Goal: Information Seeking & Learning: Learn about a topic

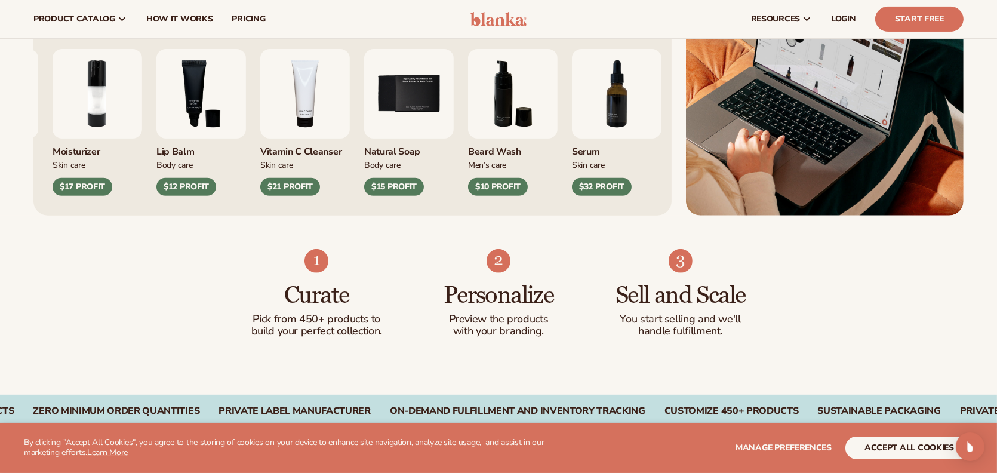
scroll to position [478, 0]
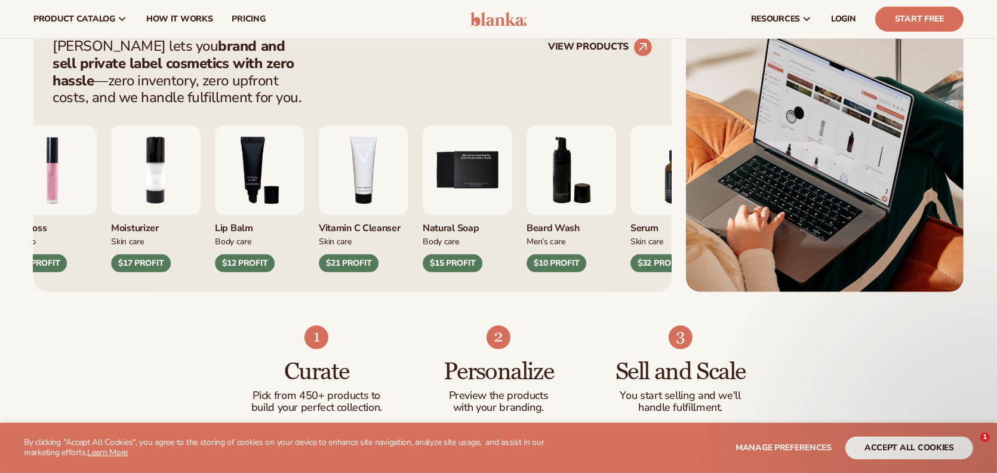
click at [344, 176] on img "4 / 9" at bounding box center [364, 170] width 90 height 90
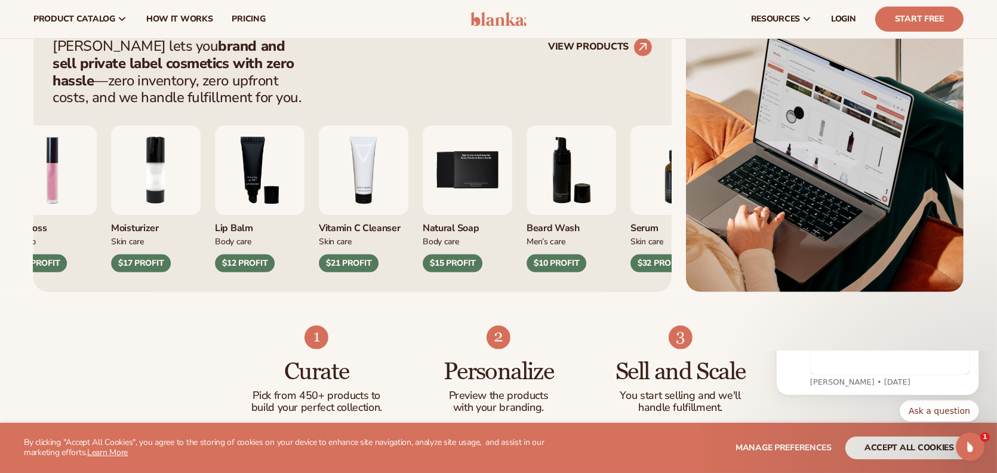
scroll to position [0, 0]
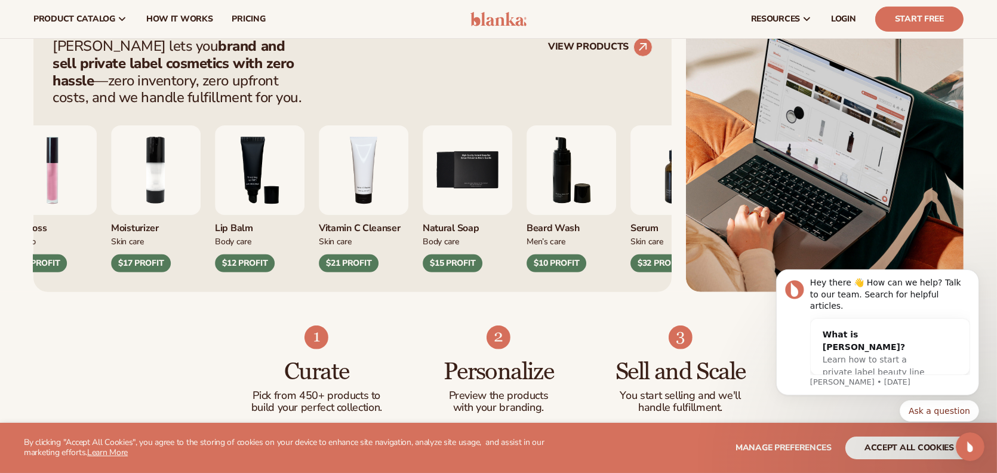
click at [466, 260] on div "$15 PROFIT" at bounding box center [453, 263] width 60 height 18
click at [345, 222] on div "Lip Gloss Makeup $16 PROFIT Moisturizer [MEDICAL_DATA] $17 PROFIT Makeup" at bounding box center [307, 198] width 600 height 147
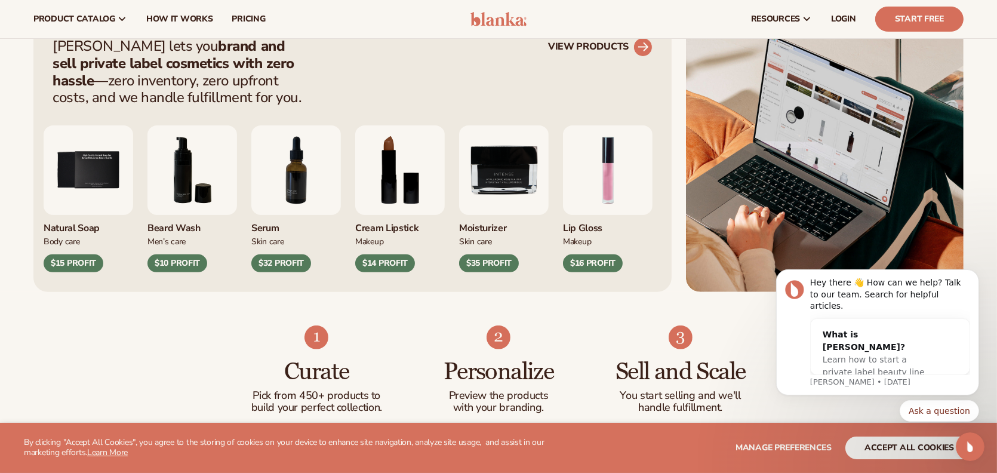
click at [620, 44] on link "VIEW PRODUCTS" at bounding box center [600, 47] width 104 height 19
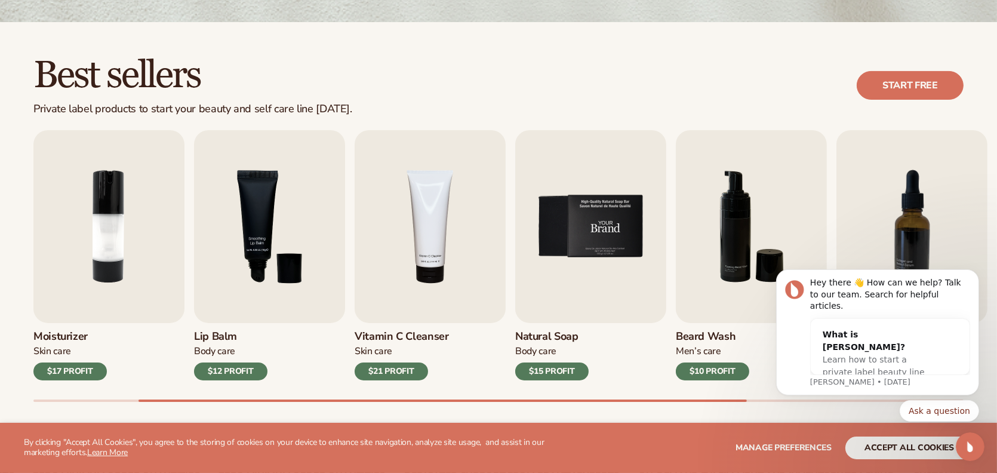
click at [588, 200] on img "5 / 9" at bounding box center [590, 226] width 151 height 193
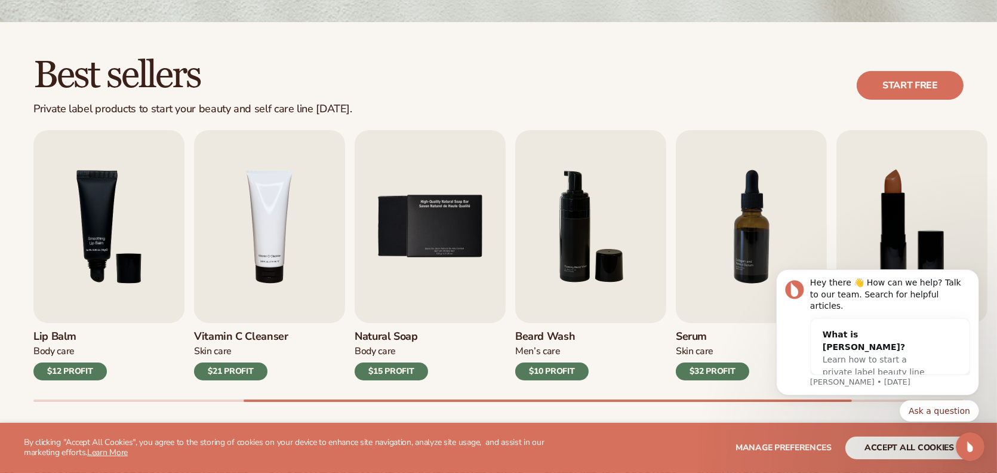
click at [537, 334] on h3 "Beard Wash" at bounding box center [551, 336] width 73 height 13
click at [546, 372] on div "$10 PROFIT" at bounding box center [551, 371] width 73 height 18
click at [379, 340] on h3 "Natural Soap" at bounding box center [391, 336] width 73 height 13
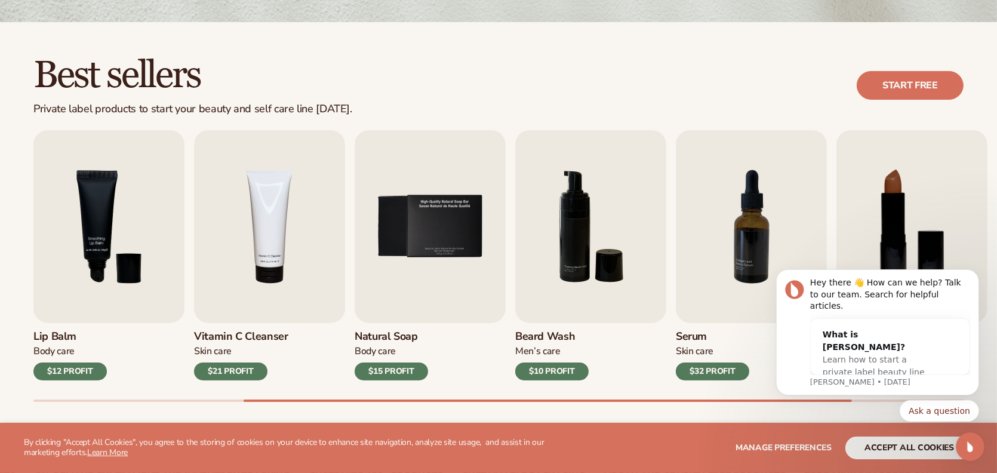
click at [380, 336] on h3 "Natural Soap" at bounding box center [391, 336] width 73 height 13
click at [973, 276] on icon "Dismiss notification" at bounding box center [975, 272] width 7 height 7
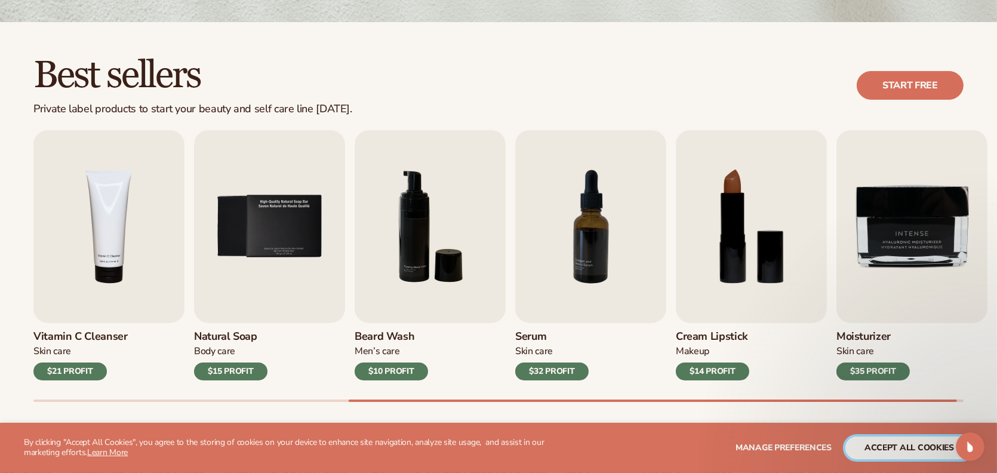
click at [917, 459] on button "accept all cookies" at bounding box center [909, 447] width 128 height 23
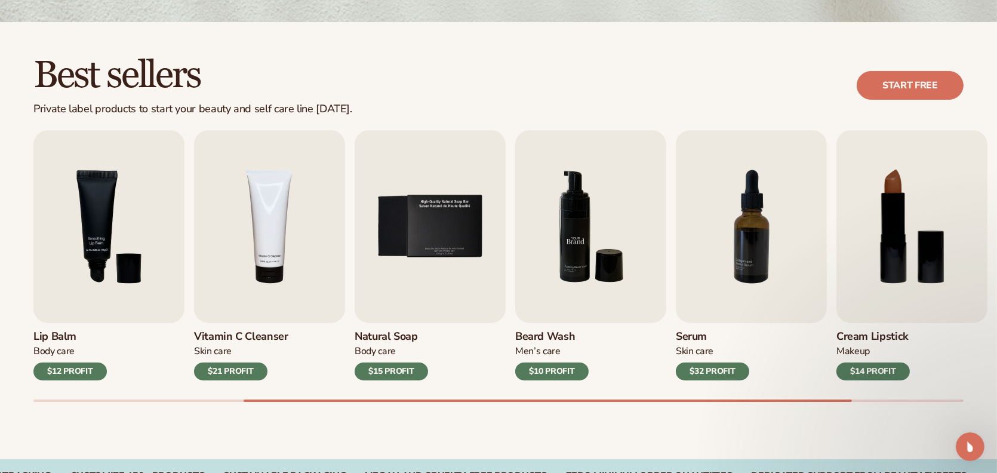
click at [630, 247] on img "6 / 9" at bounding box center [590, 226] width 151 height 193
click at [618, 270] on img "6 / 9" at bounding box center [590, 226] width 151 height 193
click at [526, 391] on div "Lip Gloss Makeup $16 PROFIT Moisturizer Skin Care $17 PROFIT Lip Balm Body Care…" at bounding box center [515, 266] width 964 height 272
click at [538, 362] on div "$10 PROFIT" at bounding box center [551, 371] width 73 height 18
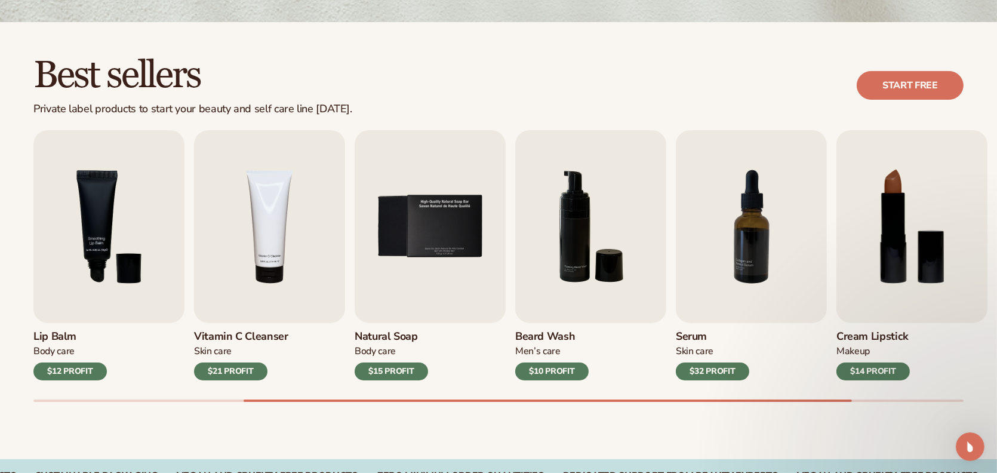
click at [538, 362] on div "Beard Wash Men’s Care $10 PROFIT" at bounding box center [590, 351] width 151 height 57
click at [540, 337] on h3 "Beard Wash" at bounding box center [551, 336] width 73 height 13
click at [540, 336] on h3 "Beard Wash" at bounding box center [551, 336] width 73 height 13
click at [540, 337] on h3 "Beard Wash" at bounding box center [551, 336] width 73 height 13
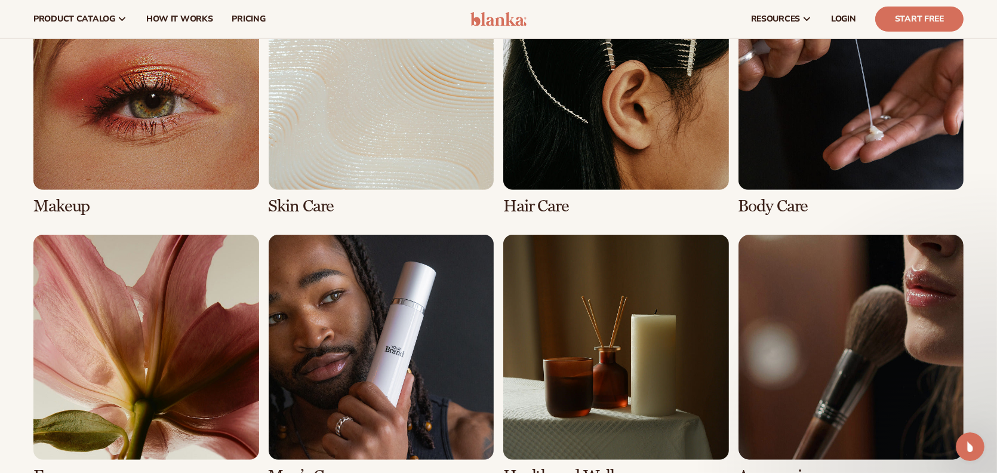
scroll to position [896, 0]
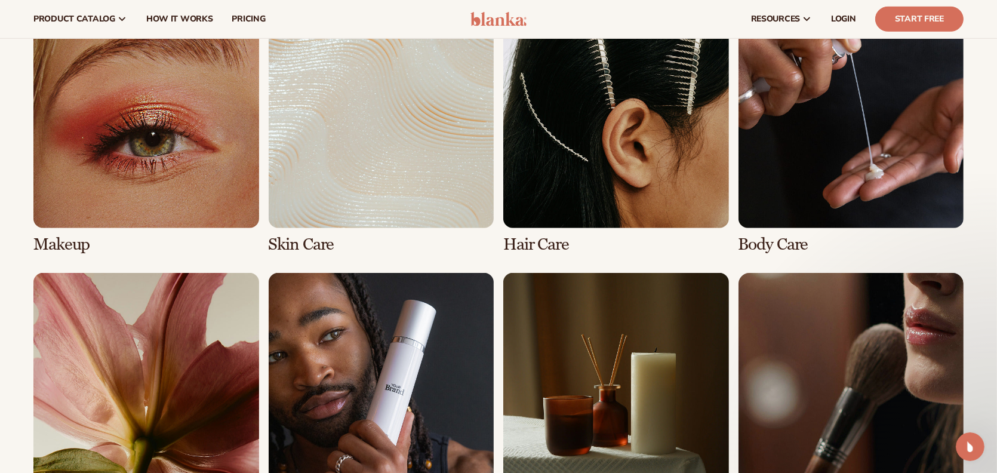
click at [342, 430] on link "6 / 8" at bounding box center [382, 398] width 226 height 251
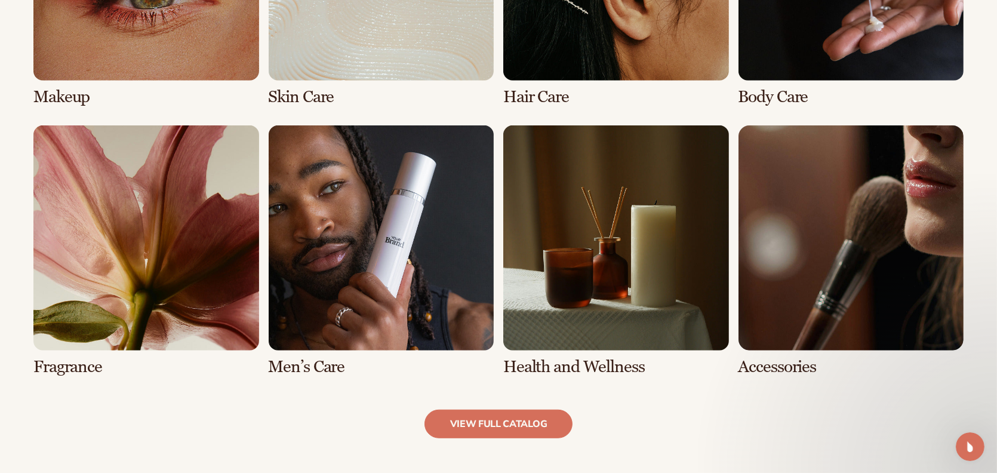
scroll to position [1075, 0]
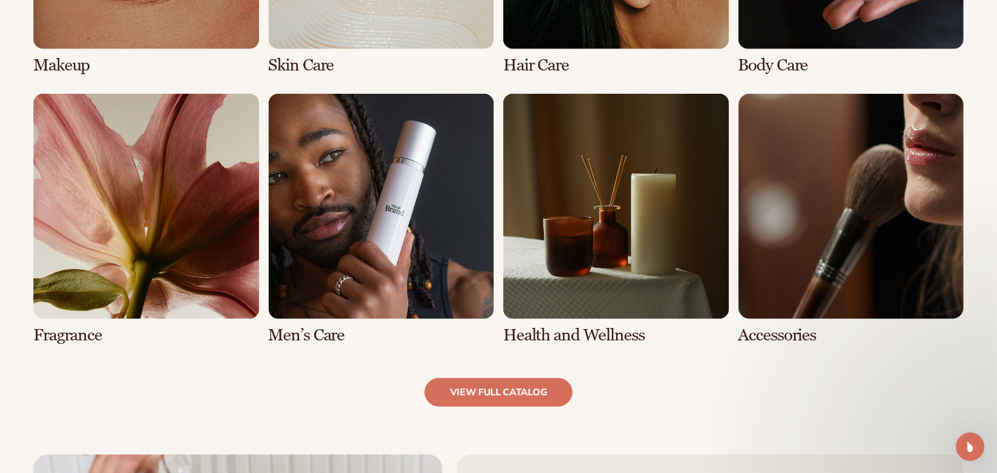
click at [333, 337] on link "6 / 8" at bounding box center [382, 219] width 226 height 251
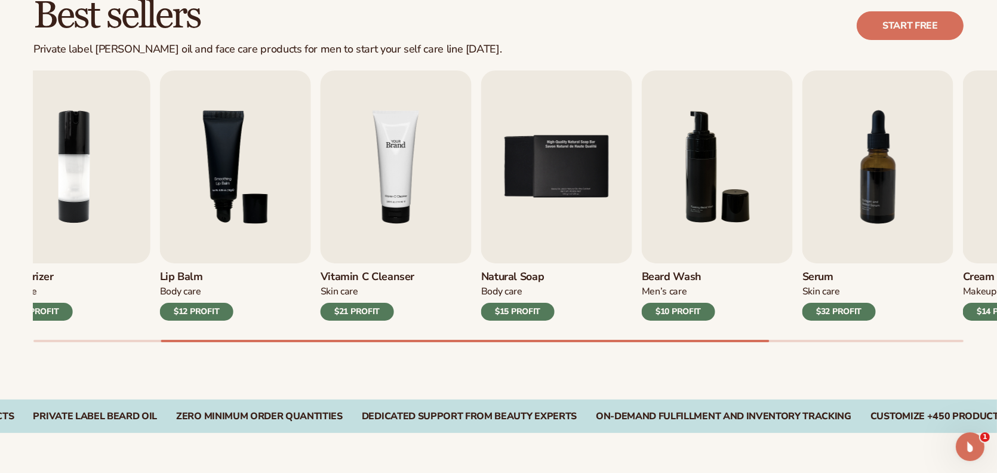
click at [401, 273] on link "Vitamin C Cleanser [MEDICAL_DATA] $21 PROFIT" at bounding box center [396, 195] width 151 height 250
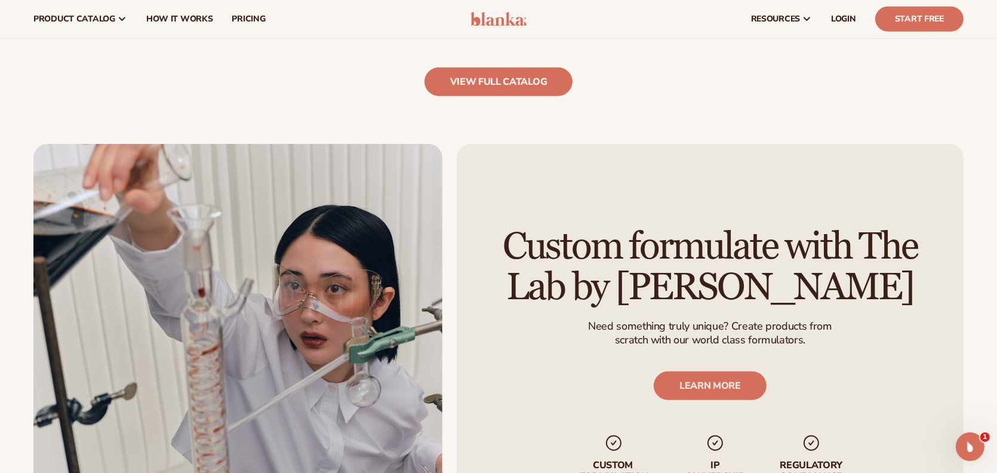
scroll to position [1382, 0]
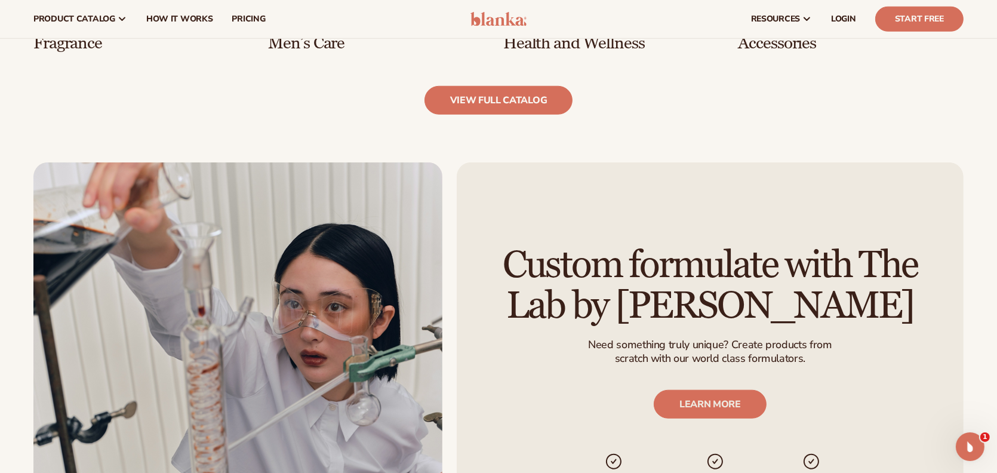
drag, startPoint x: 496, startPoint y: 377, endPoint x: 484, endPoint y: 344, distance: 35.5
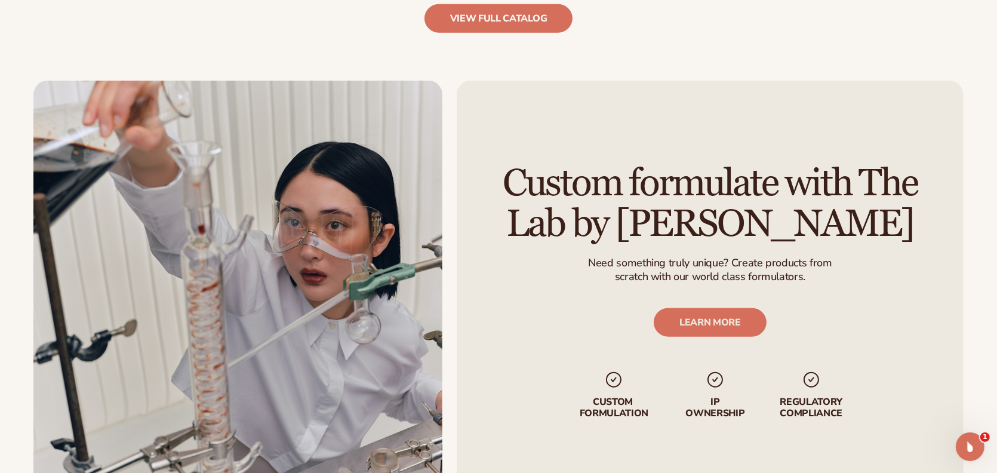
drag, startPoint x: 473, startPoint y: 352, endPoint x: 454, endPoint y: 429, distance: 80.1
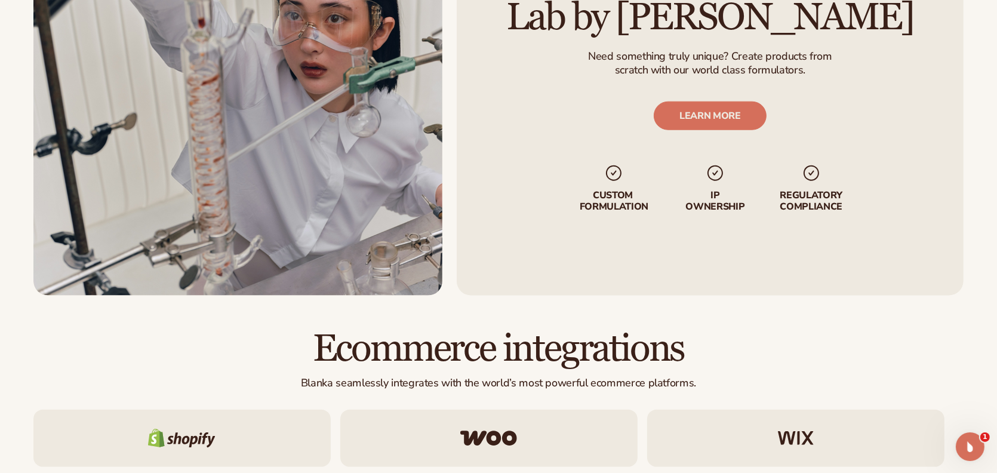
drag, startPoint x: 447, startPoint y: 401, endPoint x: 460, endPoint y: 460, distance: 61.0
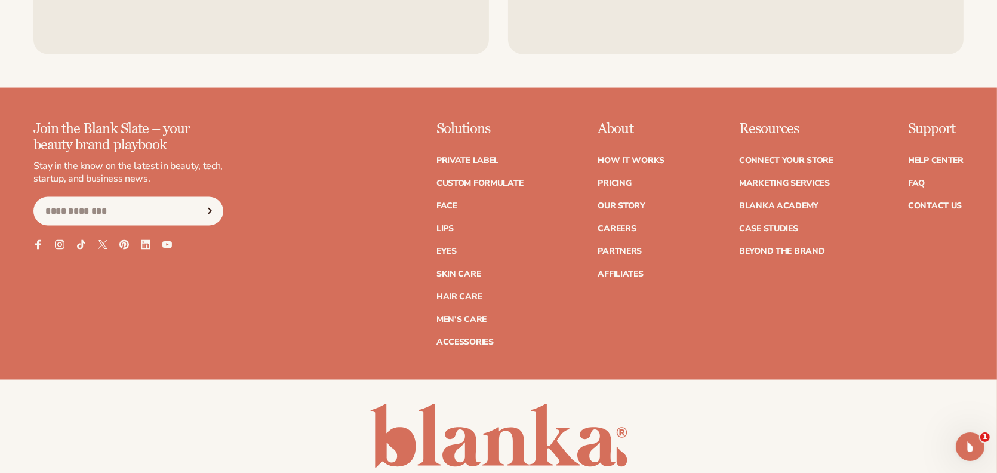
scroll to position [2515, 0]
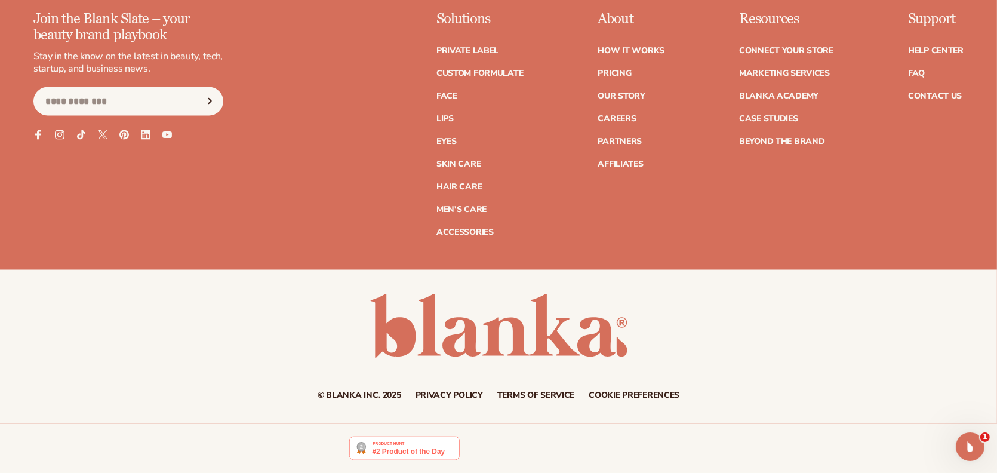
drag, startPoint x: 459, startPoint y: 241, endPoint x: 427, endPoint y: 404, distance: 166.0
